Goal: Task Accomplishment & Management: Manage account settings

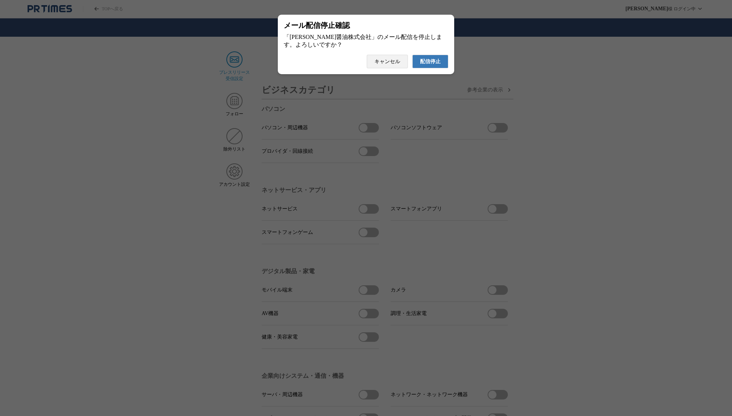
click at [431, 62] on span "配信停止" at bounding box center [430, 61] width 21 height 7
click at [423, 65] on span "配信停止" at bounding box center [430, 61] width 21 height 7
click at [432, 65] on span "配信停止" at bounding box center [430, 61] width 21 height 7
click at [427, 64] on span "配信停止" at bounding box center [430, 61] width 21 height 7
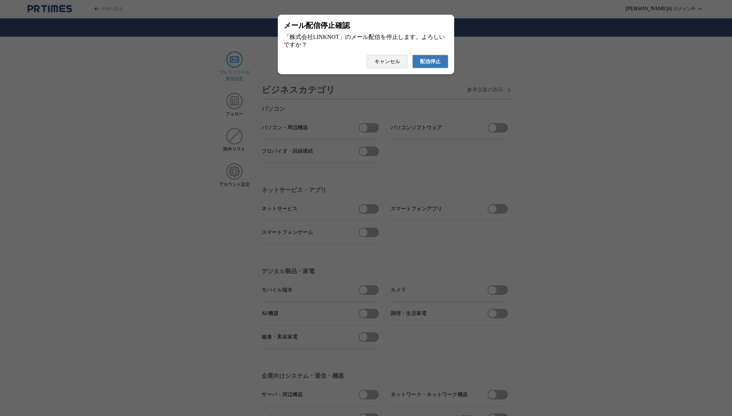
click at [436, 65] on span "配信停止" at bounding box center [430, 61] width 21 height 7
click at [431, 65] on span "配信停止" at bounding box center [430, 61] width 21 height 7
click at [430, 65] on span "配信停止" at bounding box center [430, 61] width 21 height 7
click at [428, 65] on span "配信停止" at bounding box center [430, 61] width 21 height 7
click at [437, 65] on span "配信停止" at bounding box center [430, 61] width 21 height 7
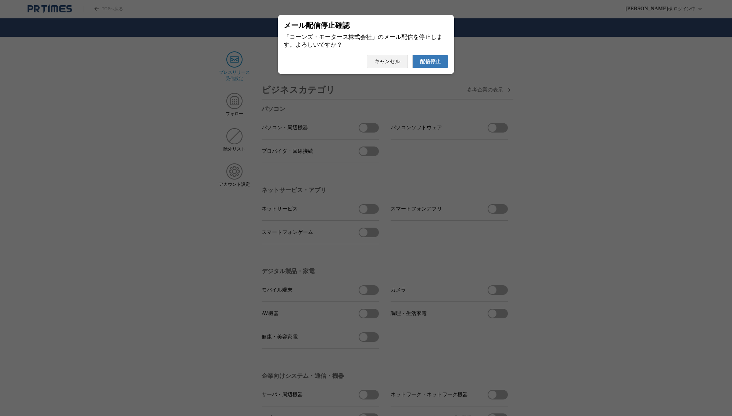
click at [437, 64] on span "配信停止" at bounding box center [430, 61] width 21 height 7
click at [430, 65] on span "配信停止" at bounding box center [430, 61] width 21 height 7
click at [435, 64] on span "配信停止" at bounding box center [430, 61] width 21 height 7
click at [431, 65] on span "配信停止" at bounding box center [430, 61] width 21 height 7
